Goal: Transaction & Acquisition: Purchase product/service

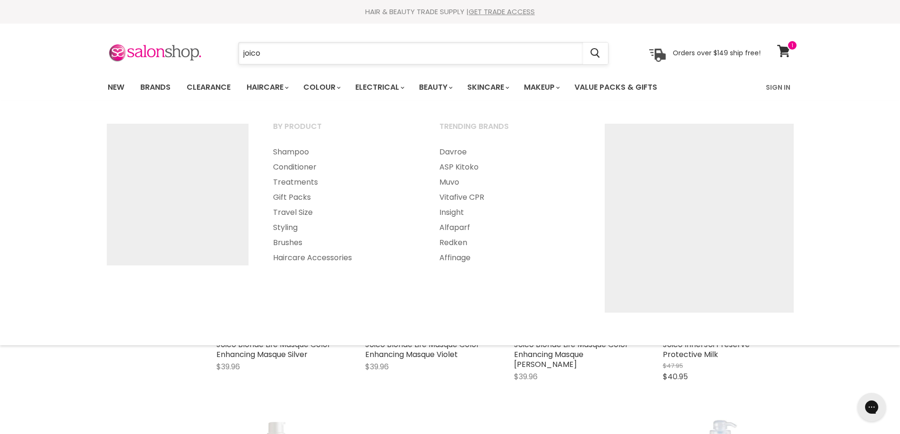
click at [261, 55] on input "joico" at bounding box center [410, 54] width 344 height 22
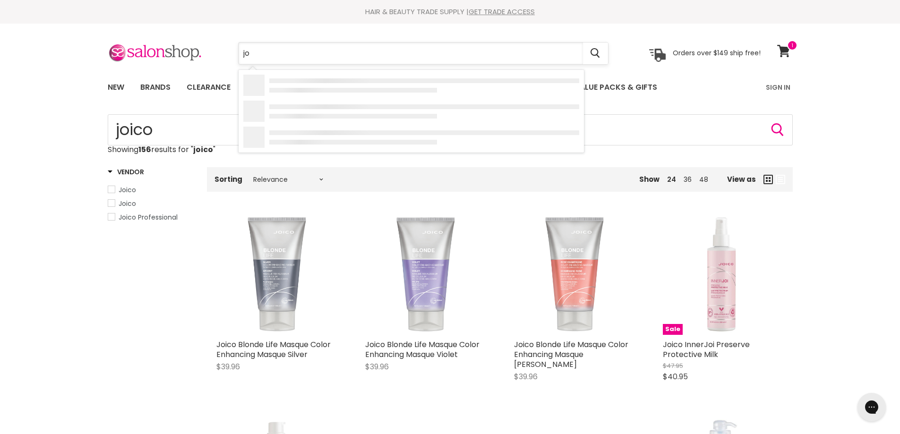
type input "j"
type input "colourance"
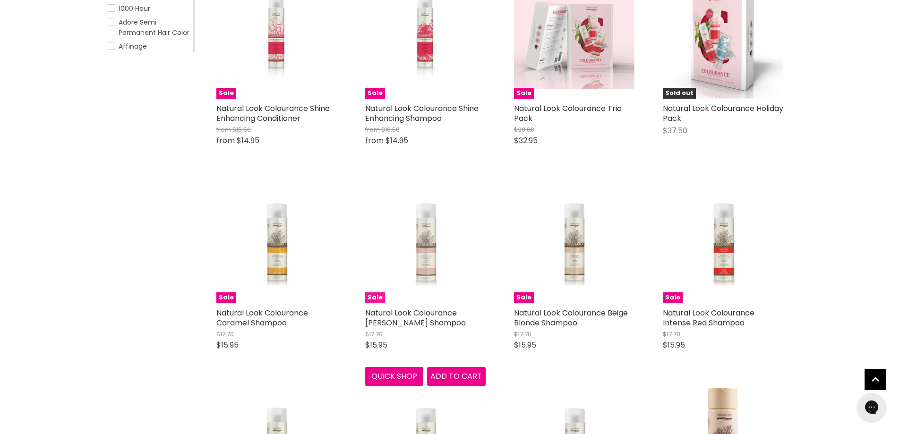
click at [478, 284] on figure "Sale" at bounding box center [425, 243] width 120 height 120
